Goal: Task Accomplishment & Management: Use online tool/utility

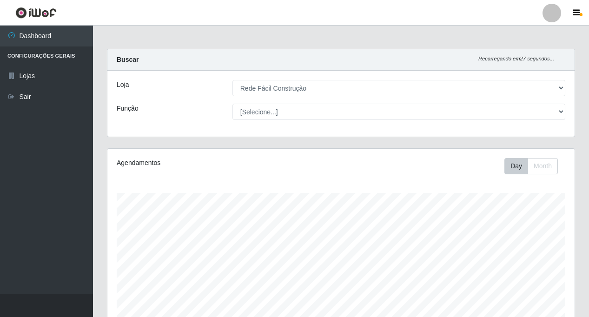
select select "318"
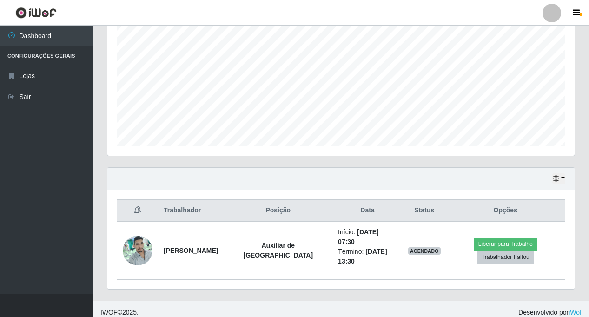
scroll to position [193, 467]
click at [562, 178] on button "button" at bounding box center [558, 178] width 13 height 11
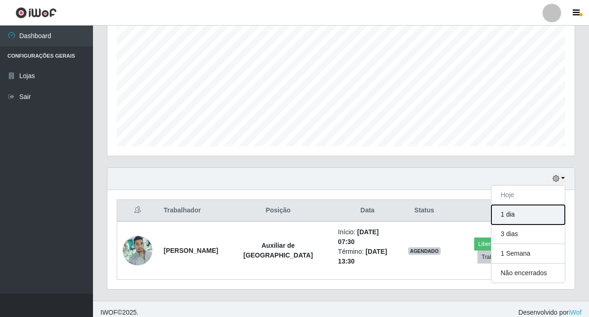
click at [515, 213] on button "1 dia" at bounding box center [527, 215] width 73 height 20
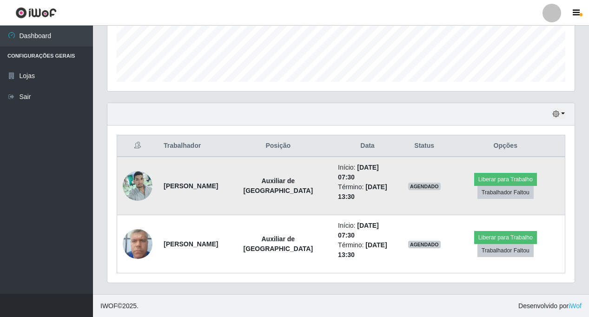
scroll to position [251, 0]
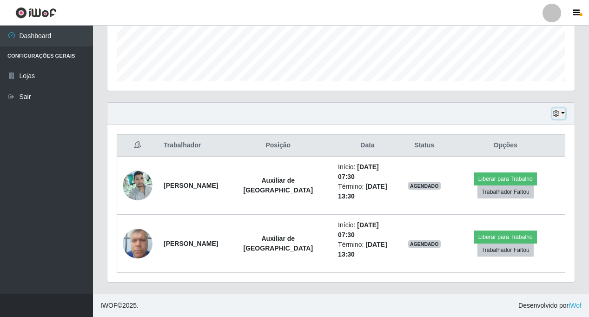
click at [563, 111] on button "button" at bounding box center [558, 113] width 13 height 11
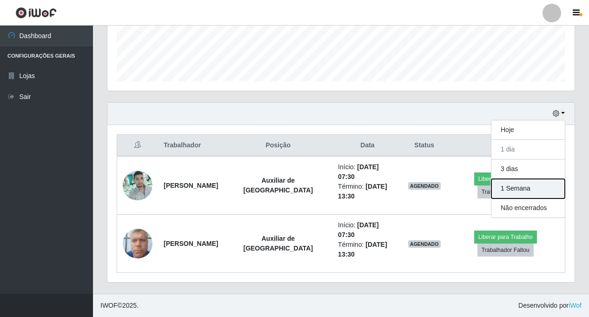
click at [521, 185] on button "1 Semana" at bounding box center [527, 189] width 73 height 20
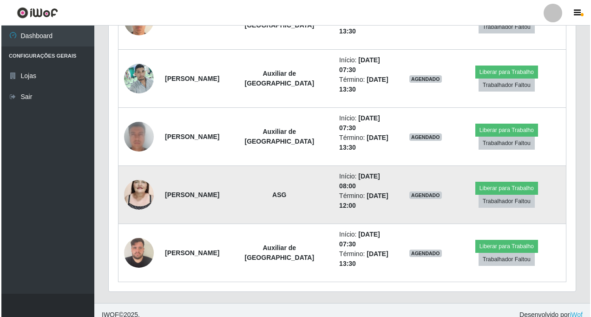
scroll to position [599, 0]
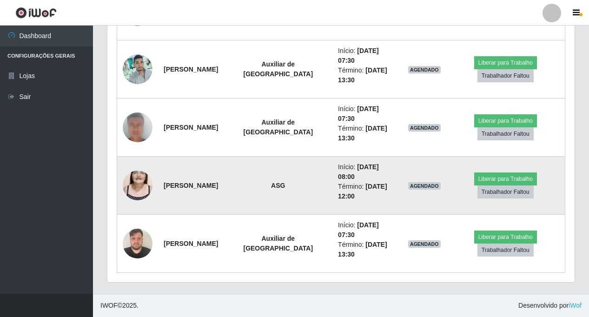
click at [224, 188] on td "[PERSON_NAME]" at bounding box center [191, 186] width 66 height 58
click at [138, 184] on img at bounding box center [138, 185] width 30 height 53
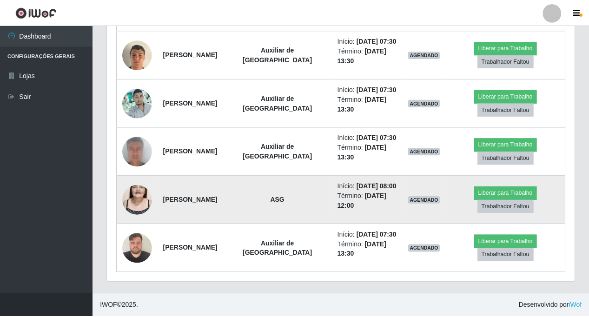
scroll to position [193, 462]
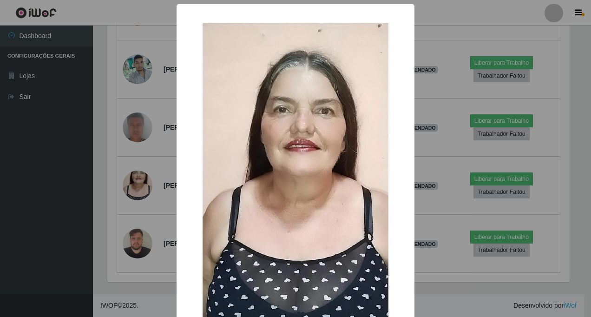
click at [96, 204] on div "× OK Cancel" at bounding box center [295, 158] width 591 height 317
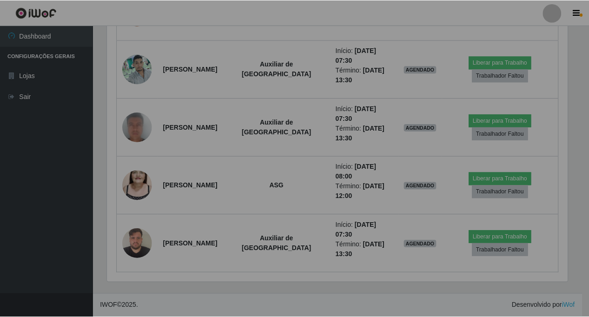
scroll to position [193, 467]
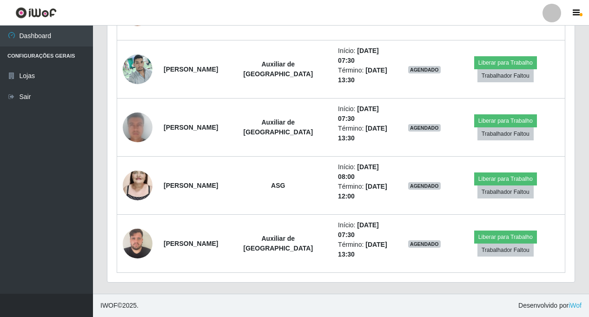
click at [153, 16] on header "Perfil Alterar Senha Sair" at bounding box center [294, 13] width 589 height 26
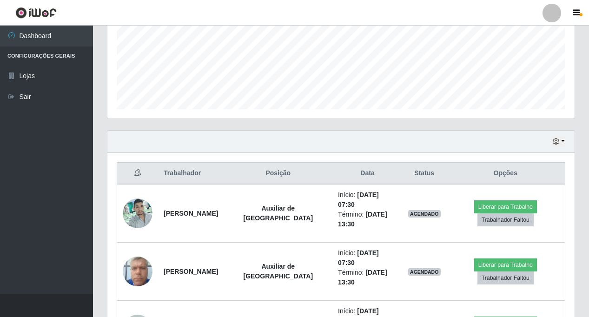
scroll to position [232, 0]
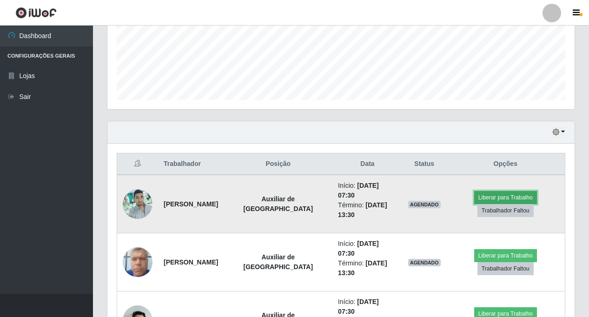
click at [517, 198] on button "Liberar para Trabalho" at bounding box center [505, 197] width 63 height 13
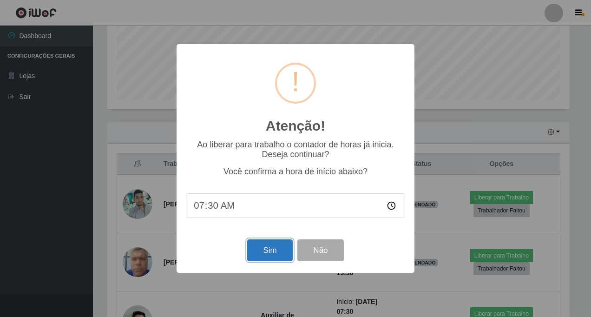
click at [266, 254] on button "Sim" at bounding box center [269, 250] width 45 height 22
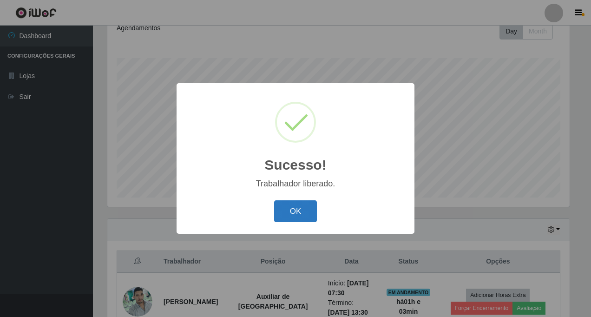
click at [310, 215] on button "OK" at bounding box center [295, 211] width 43 height 22
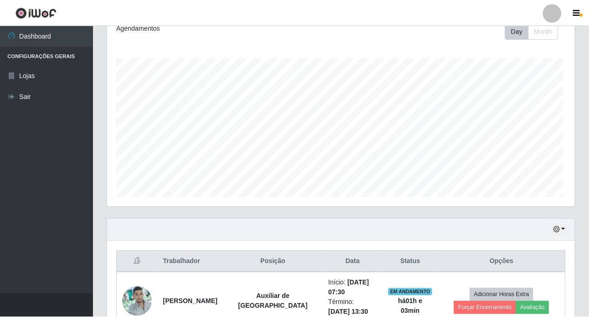
scroll to position [193, 467]
